Goal: Task Accomplishment & Management: Manage account settings

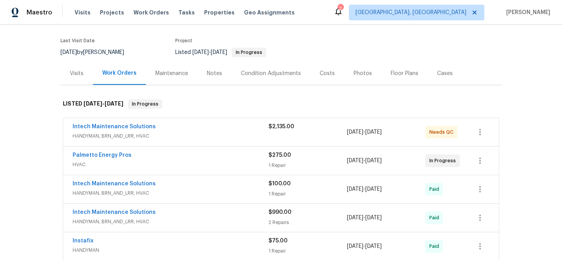
scroll to position [59, 0]
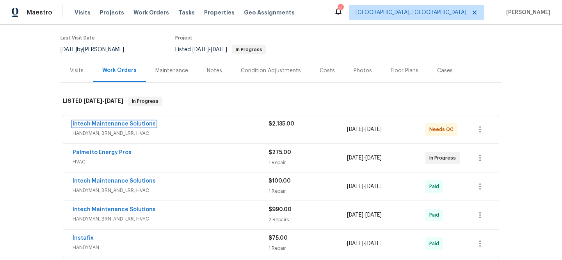
click at [100, 121] on link "Intech Maintenance Solutions" at bounding box center [114, 123] width 83 height 5
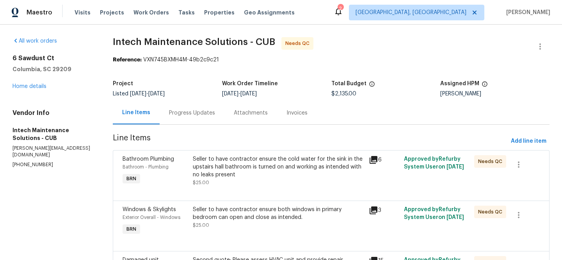
click at [291, 111] on div "Invoices" at bounding box center [297, 113] width 21 height 8
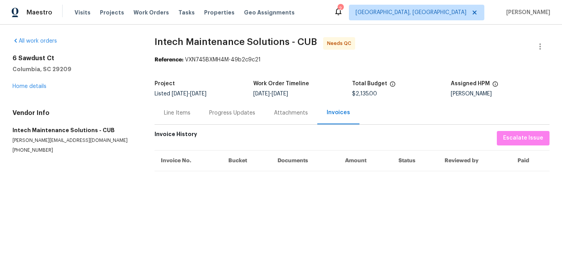
click at [223, 109] on div "Progress Updates" at bounding box center [232, 113] width 46 height 8
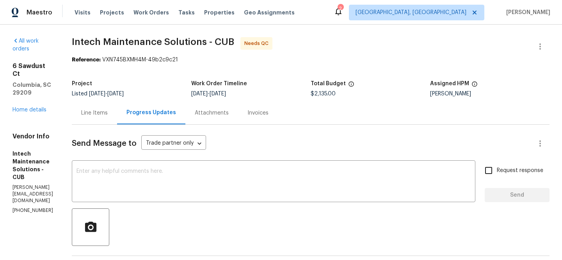
click at [212, 114] on div "Attachments" at bounding box center [212, 113] width 34 height 8
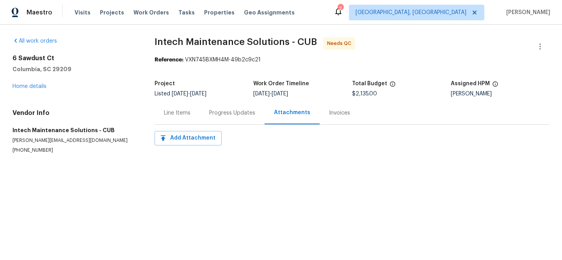
click at [166, 113] on div "Line Items" at bounding box center [177, 113] width 27 height 8
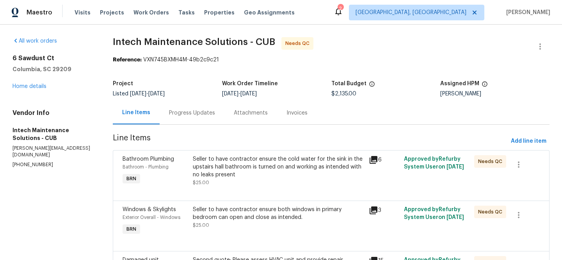
click at [373, 157] on icon at bounding box center [374, 160] width 8 height 8
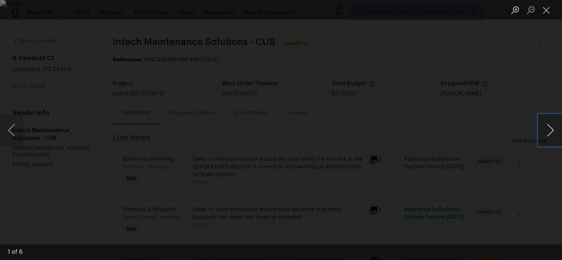
click at [543, 131] on button "Next image" at bounding box center [550, 129] width 23 height 31
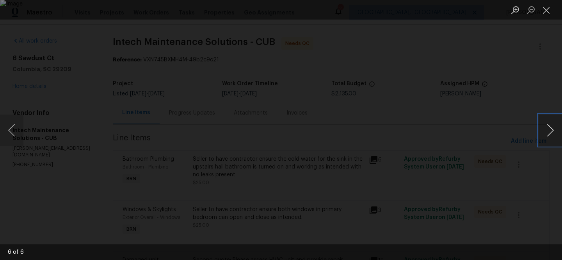
click at [543, 131] on button "Next image" at bounding box center [550, 129] width 23 height 31
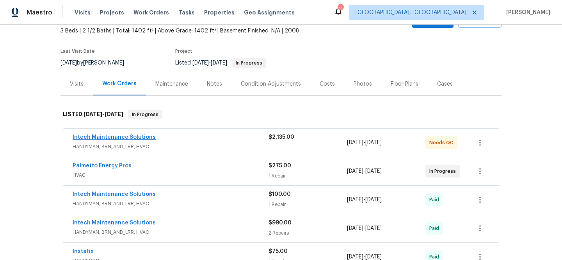
scroll to position [50, 0]
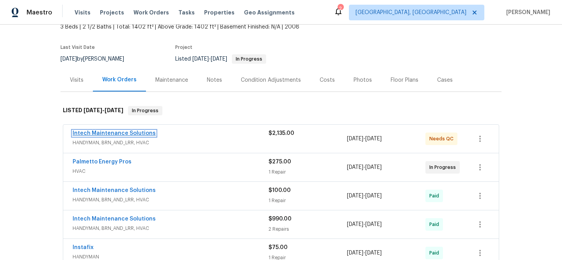
click at [88, 131] on link "Intech Maintenance Solutions" at bounding box center [114, 132] width 83 height 5
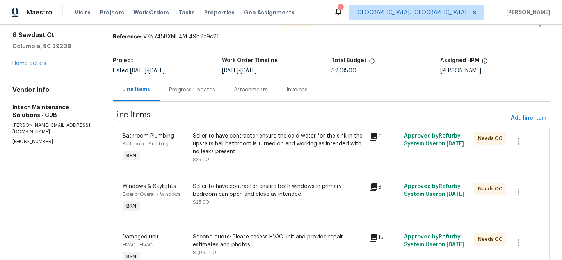
scroll to position [23, 0]
click at [184, 87] on div "Progress Updates" at bounding box center [192, 90] width 46 height 8
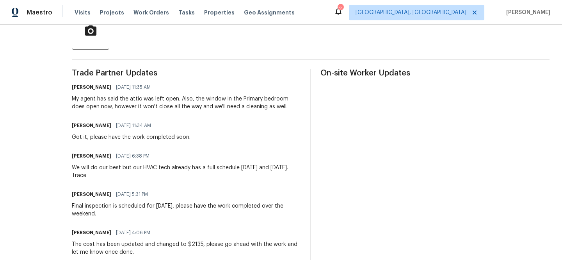
scroll to position [200, 0]
